Goal: Task Accomplishment & Management: Complete application form

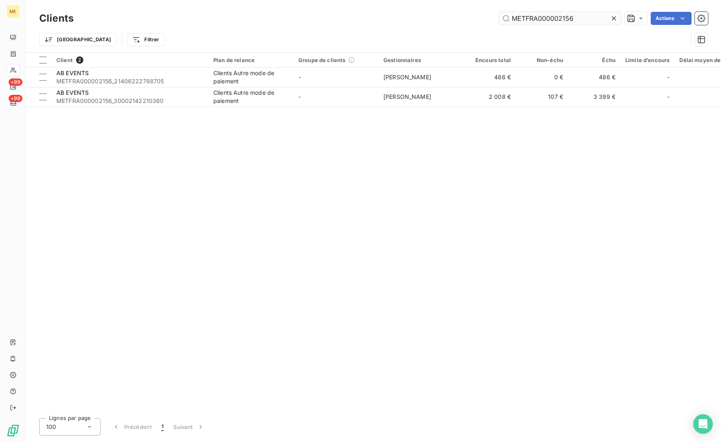
click at [572, 19] on input "METFRA000002156" at bounding box center [560, 18] width 123 height 13
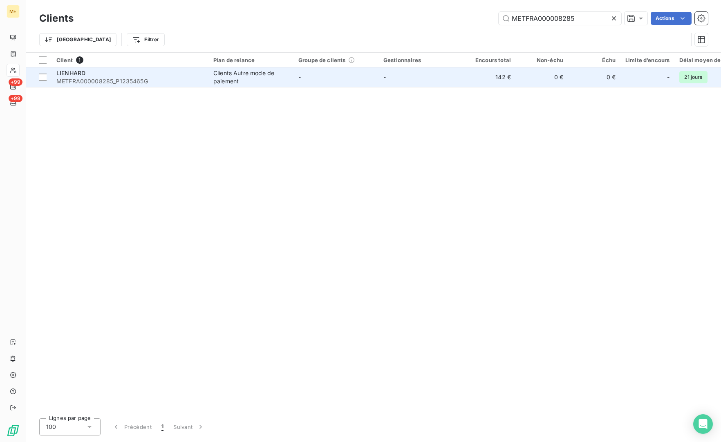
type input "METFRA000008285"
click at [148, 86] on td "[PERSON_NAME] METFRA000008285_P1235465G" at bounding box center [130, 77] width 157 height 20
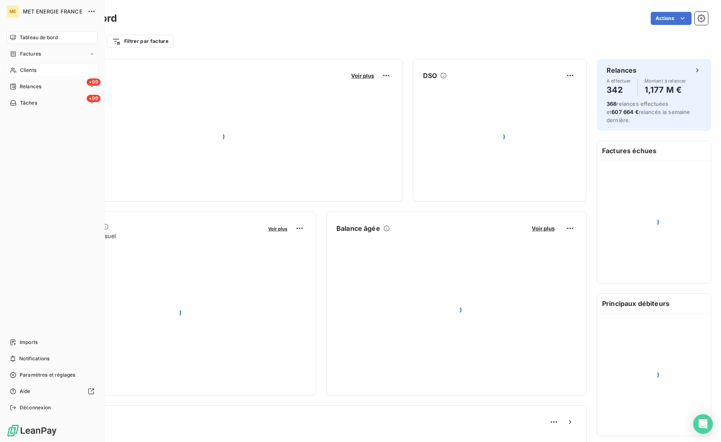
click at [18, 72] on div "Clients" at bounding box center [52, 70] width 91 height 13
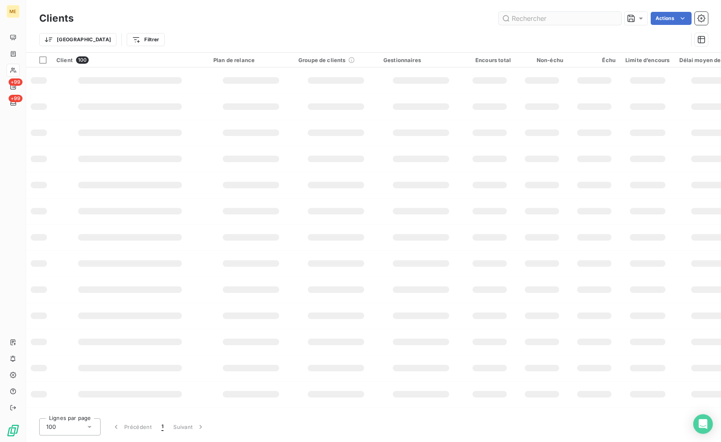
click at [562, 19] on input "text" at bounding box center [560, 18] width 123 height 13
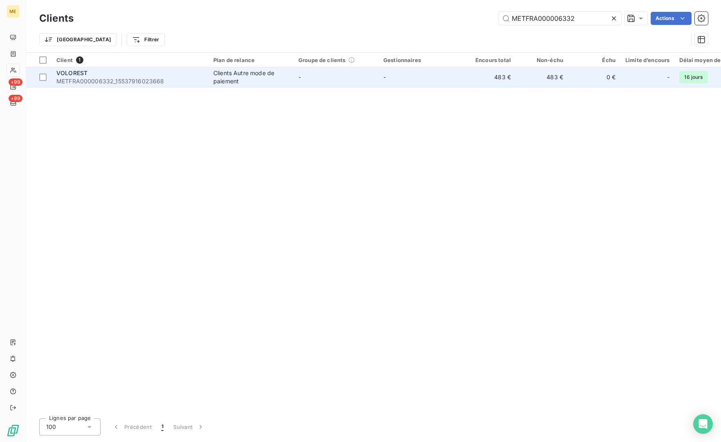
type input "METFRA000006332"
click at [117, 80] on span "METFRA000006332_15537916023668" at bounding box center [129, 81] width 147 height 8
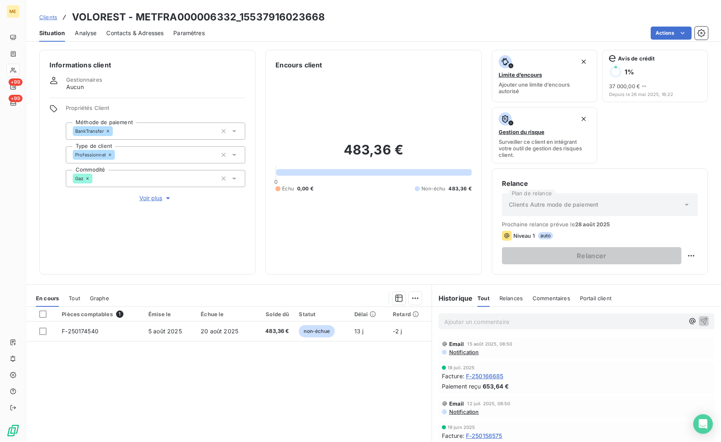
click at [153, 32] on span "Contacts & Adresses" at bounding box center [134, 33] width 57 height 8
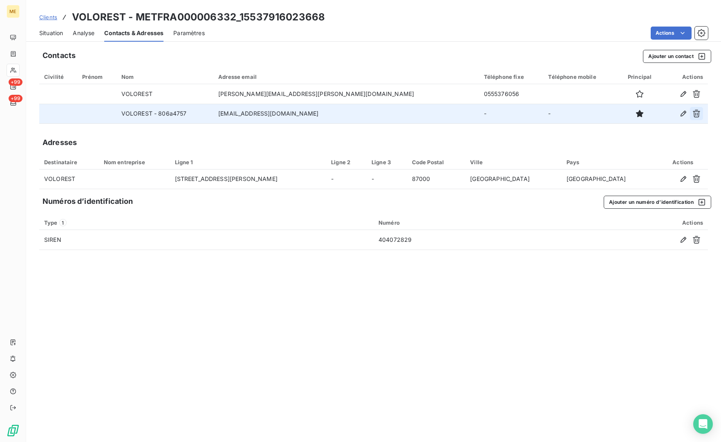
click at [697, 113] on icon "button" at bounding box center [697, 114] width 8 height 8
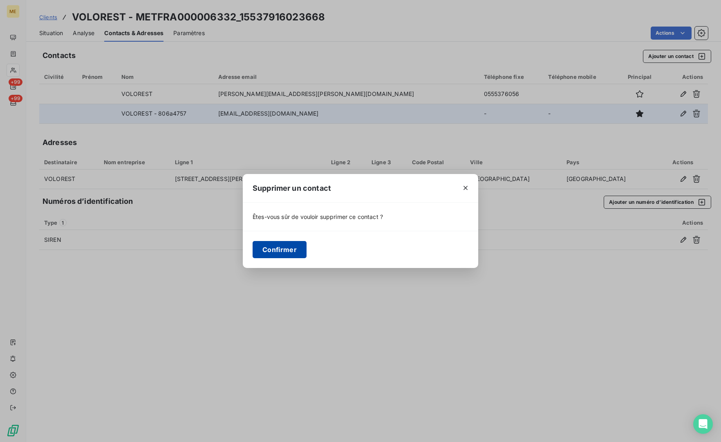
click at [255, 252] on button "Confirmer" at bounding box center [280, 249] width 54 height 17
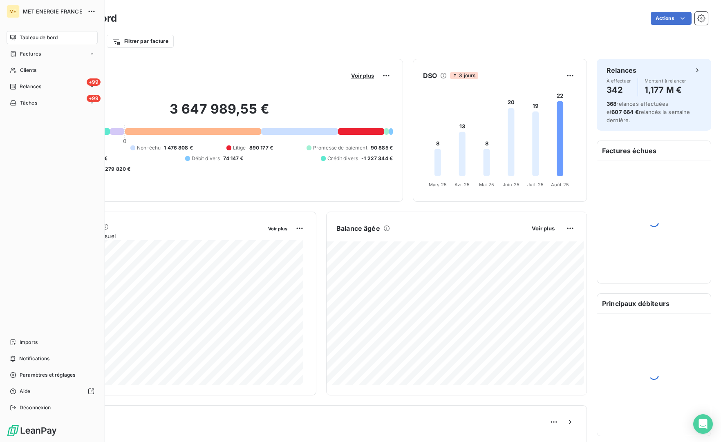
click at [19, 72] on div "Clients" at bounding box center [52, 70] width 91 height 13
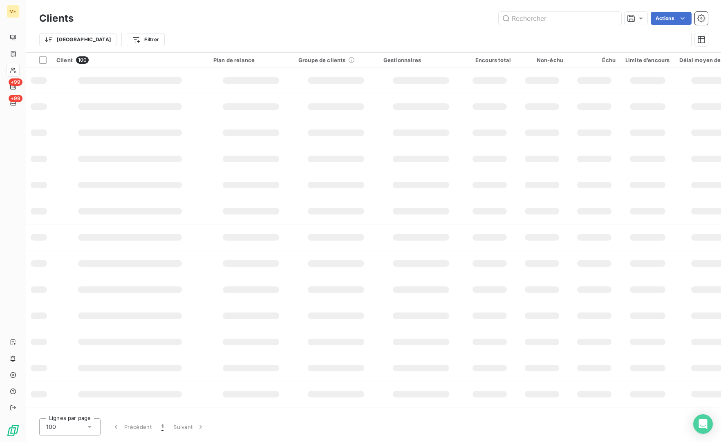
click at [563, 9] on div "Clients Actions Trier Filtrer" at bounding box center [373, 26] width 695 height 52
click at [554, 12] on input "text" at bounding box center [560, 18] width 123 height 13
paste input "METFRA000008602"
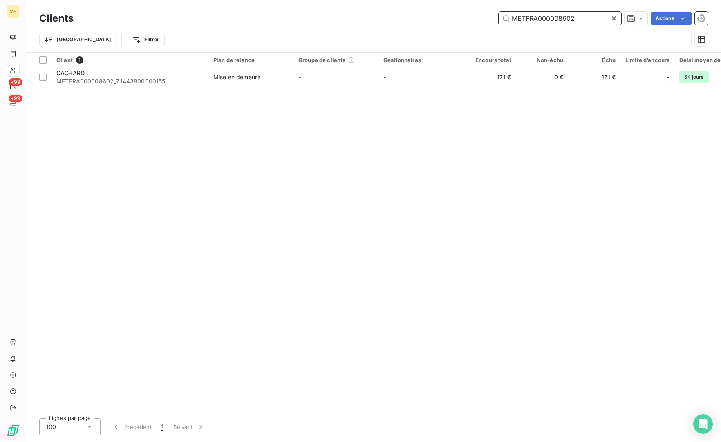
type input "METFRA000008602"
click at [125, 87] on div "Client 1 Plan de relance Groupe de clients Gestionnaires Encours total Non-échu…" at bounding box center [373, 232] width 695 height 359
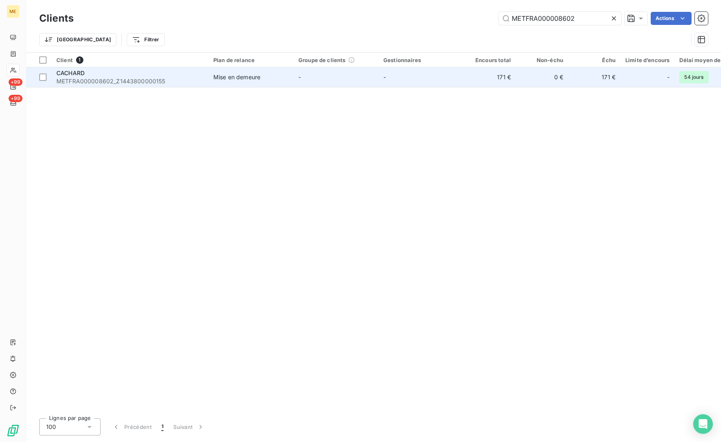
click at [132, 76] on div "CACHARD" at bounding box center [129, 73] width 147 height 8
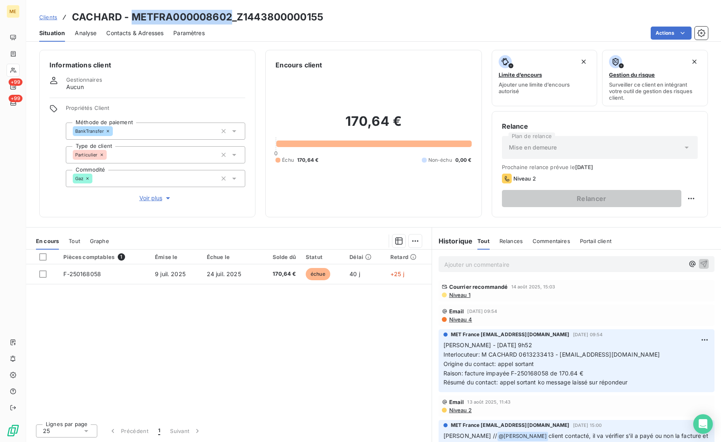
drag, startPoint x: 232, startPoint y: 18, endPoint x: 134, endPoint y: 16, distance: 97.7
click at [134, 16] on h3 "CACHARD - METFRA000008602_Z1443800000155" at bounding box center [197, 17] width 251 height 15
copy h3 "METFRA000008602"
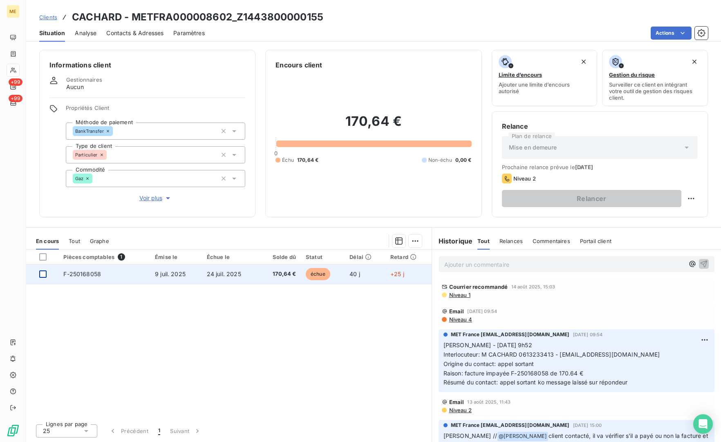
click at [44, 275] on div at bounding box center [42, 274] width 7 height 7
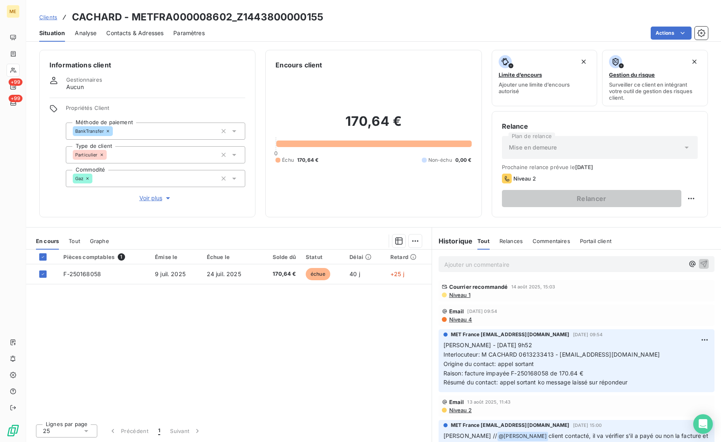
click at [416, 245] on html "ME +99 +99 Clients CACHARD - METFRA000008602_Z1443800000155 Situation Analyse C…" at bounding box center [360, 221] width 721 height 442
click at [375, 270] on div "Ajouter une promesse de paiement (1 facture)" at bounding box center [346, 273] width 144 height 13
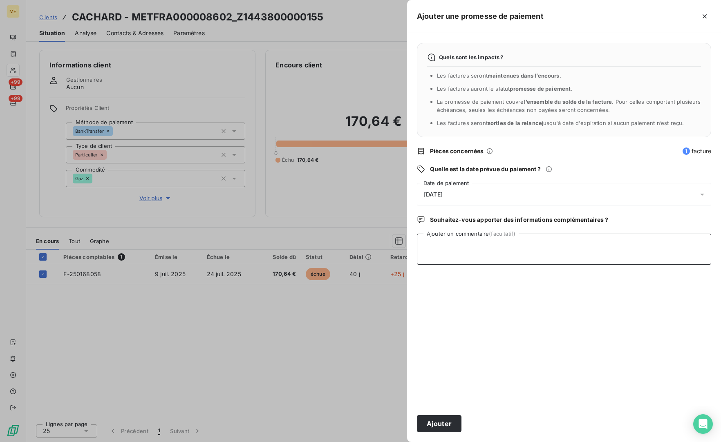
click at [526, 256] on textarea "Ajouter un commentaire (facultatif)" at bounding box center [564, 249] width 294 height 31
type textarea "P"
paste textarea "a.cachard@wanadoo.fr"
paste textarea "18/08/2025 11:19"
click at [556, 247] on textarea "Promesse paiement ok a.cachard@wanadoo.fr 18/08/2025 11:19" at bounding box center [564, 249] width 294 height 31
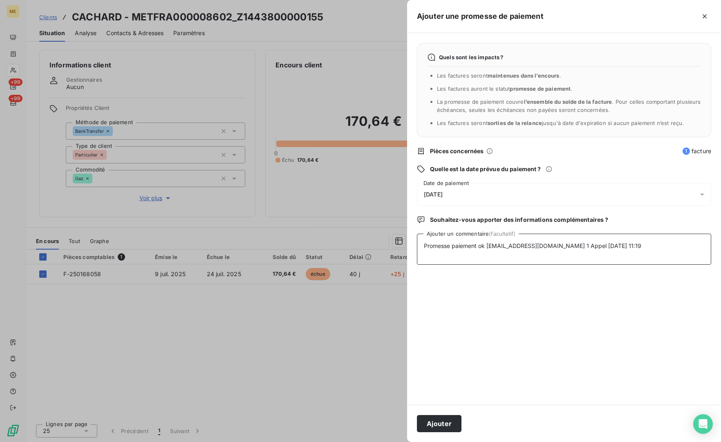
paste textarea "https://metholdingag.lightning.force.com/lightning/r/vlocity_cmt__CustomerInter…"
type textarea "Promesse paiement ok a.cachard@wanadoo.fr 1 Appel 8/08/2025 11:19 https://metho…"
click at [447, 423] on button "Ajouter" at bounding box center [439, 423] width 45 height 17
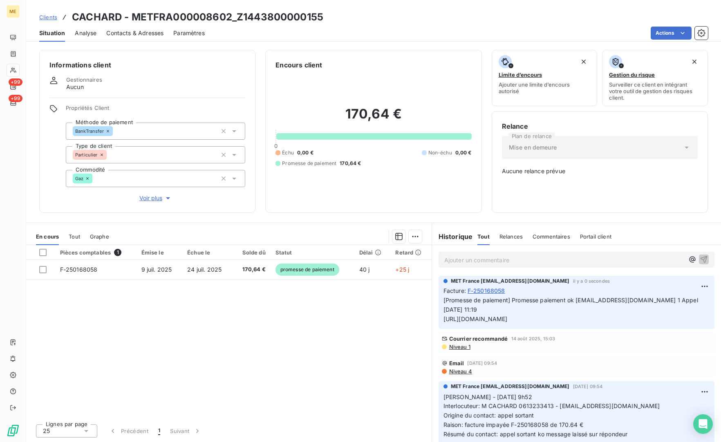
click at [577, 301] on span "[Promesse de paiement] Promesse paiement ok a.cachard@wanadoo.fr 1 Appel 8/08/2…" at bounding box center [572, 310] width 256 height 26
drag, startPoint x: 649, startPoint y: 319, endPoint x: 437, endPoint y: 296, distance: 212.9
click at [437, 296] on div "MET France met-france@recouvrement.met.com il y a 0 secondes Facture : F-250168…" at bounding box center [576, 302] width 289 height 56
copy span "[Promesse de paiement] Promesse paiement ok a.cachard@wanadoo.fr 1 Appel 8/08/2…"
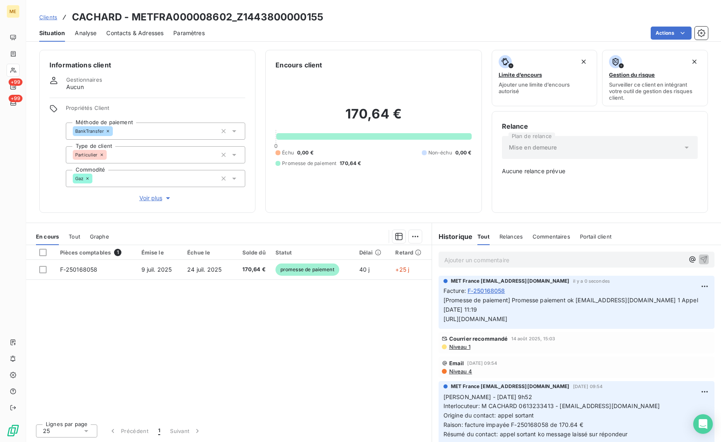
drag, startPoint x: 437, startPoint y: 296, endPoint x: 568, endPoint y: 264, distance: 134.4
click at [568, 264] on p "Ajouter un commentaire ﻿" at bounding box center [564, 260] width 240 height 10
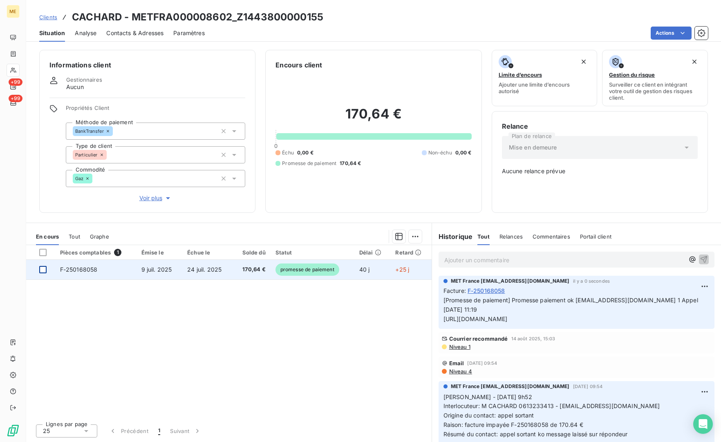
click at [46, 271] on div at bounding box center [42, 269] width 7 height 7
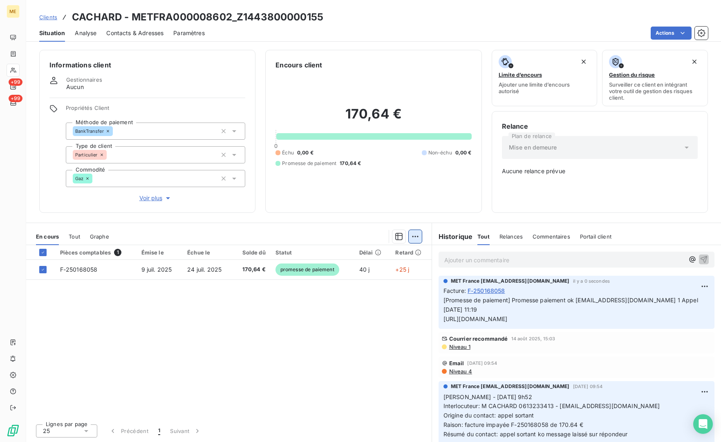
click at [410, 238] on html "ME +99 +99 Clients CACHARD - METFRA000008602_Z1443800000155 Situation Analyse C…" at bounding box center [360, 221] width 721 height 442
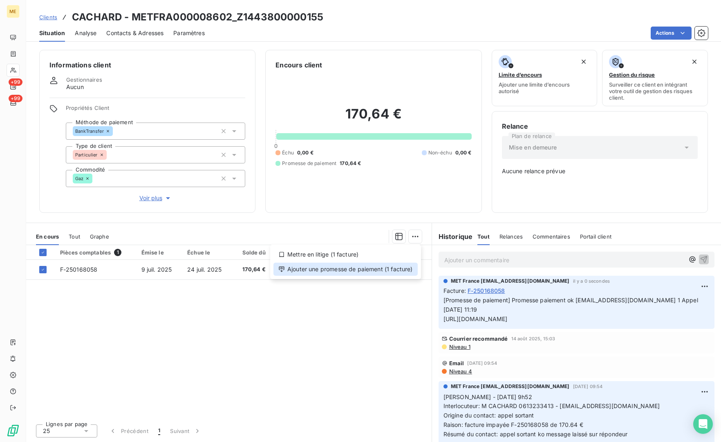
click at [344, 270] on div "Ajouter une promesse de paiement (1 facture)" at bounding box center [346, 269] width 144 height 13
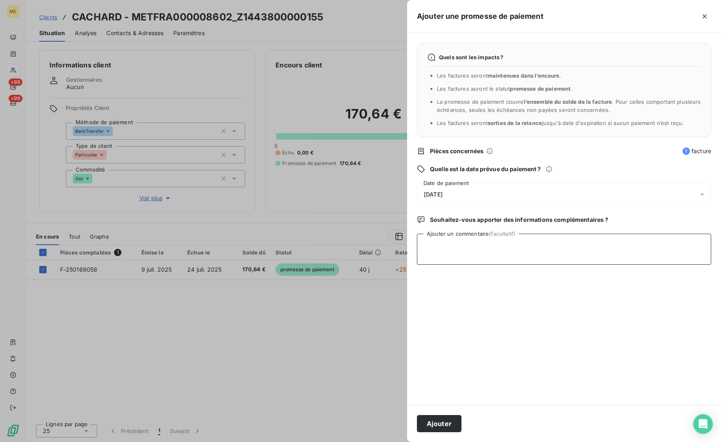
click at [502, 251] on textarea "Ajouter un commentaire (facultatif)" at bounding box center [564, 249] width 294 height 31
paste textarea "[Promesse de paiement] Promesse paiement ok a.cachard@wanadoo.fr 1 Appel 8/08/2…"
type textarea "[Promesse de paiement] Promesse paiement ok a.cachard@wanadoo.fr 1 Appel 8/08/2…"
click at [468, 196] on div "19/08/2025" at bounding box center [564, 194] width 294 height 23
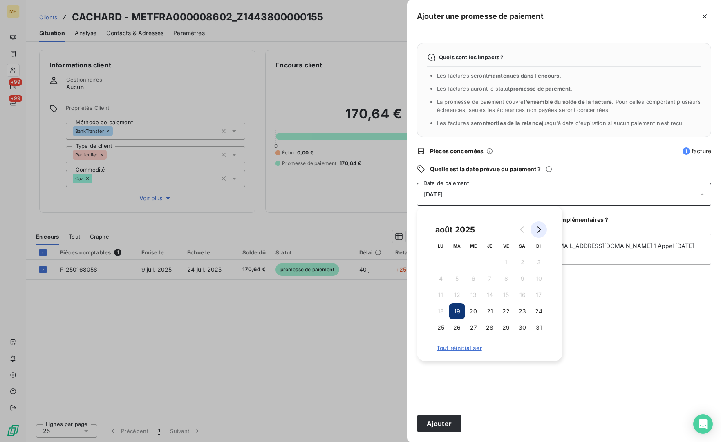
click at [536, 230] on icon "Go to next month" at bounding box center [539, 230] width 7 height 7
click at [444, 278] on button "8" at bounding box center [441, 279] width 16 height 16
click at [446, 422] on button "Ajouter" at bounding box center [439, 423] width 45 height 17
